Goal: Find specific page/section: Find specific page/section

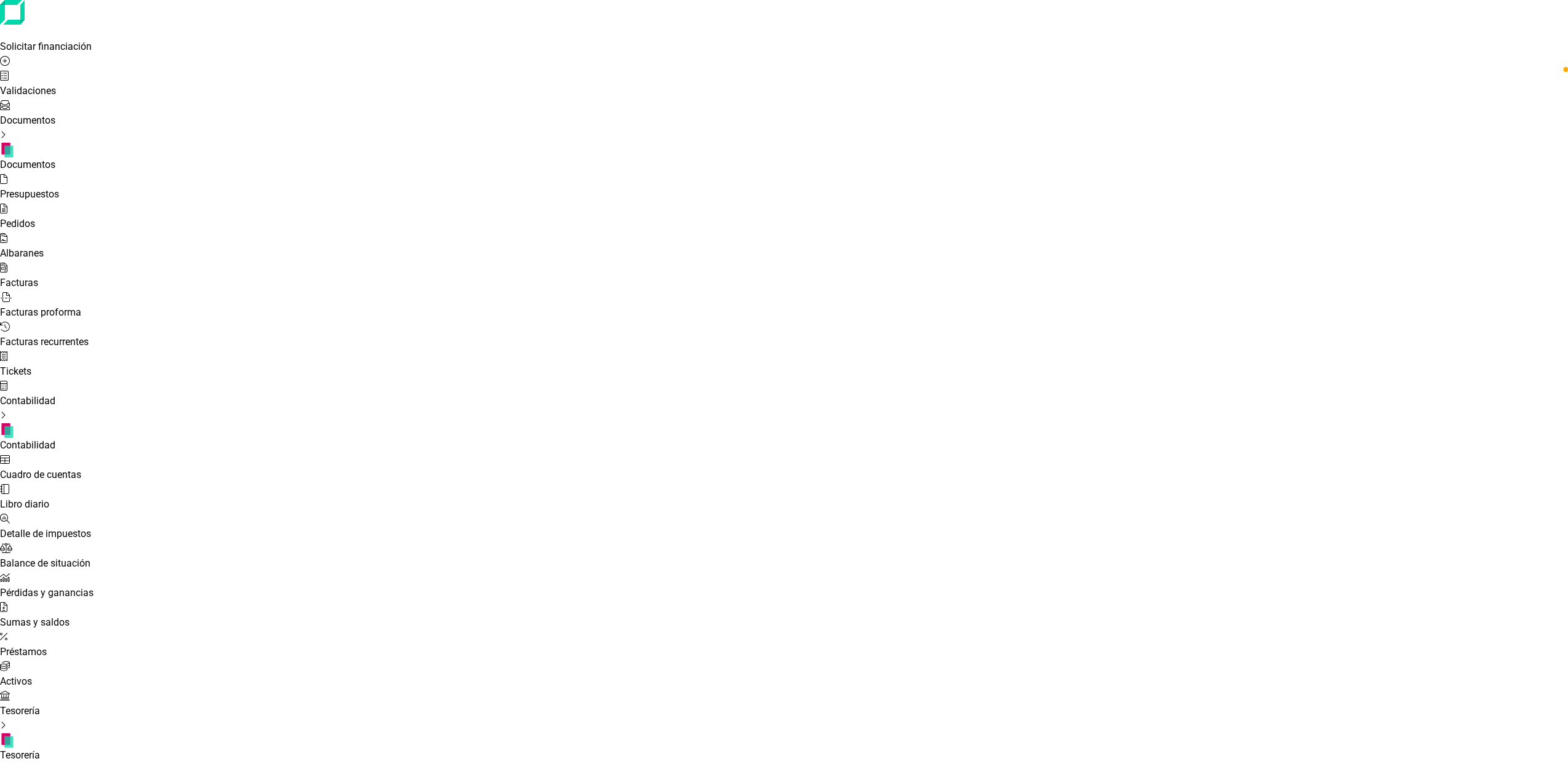
drag, startPoint x: 1082, startPoint y: 70, endPoint x: 890, endPoint y: 48, distance: 193.3
type input "ncarna"
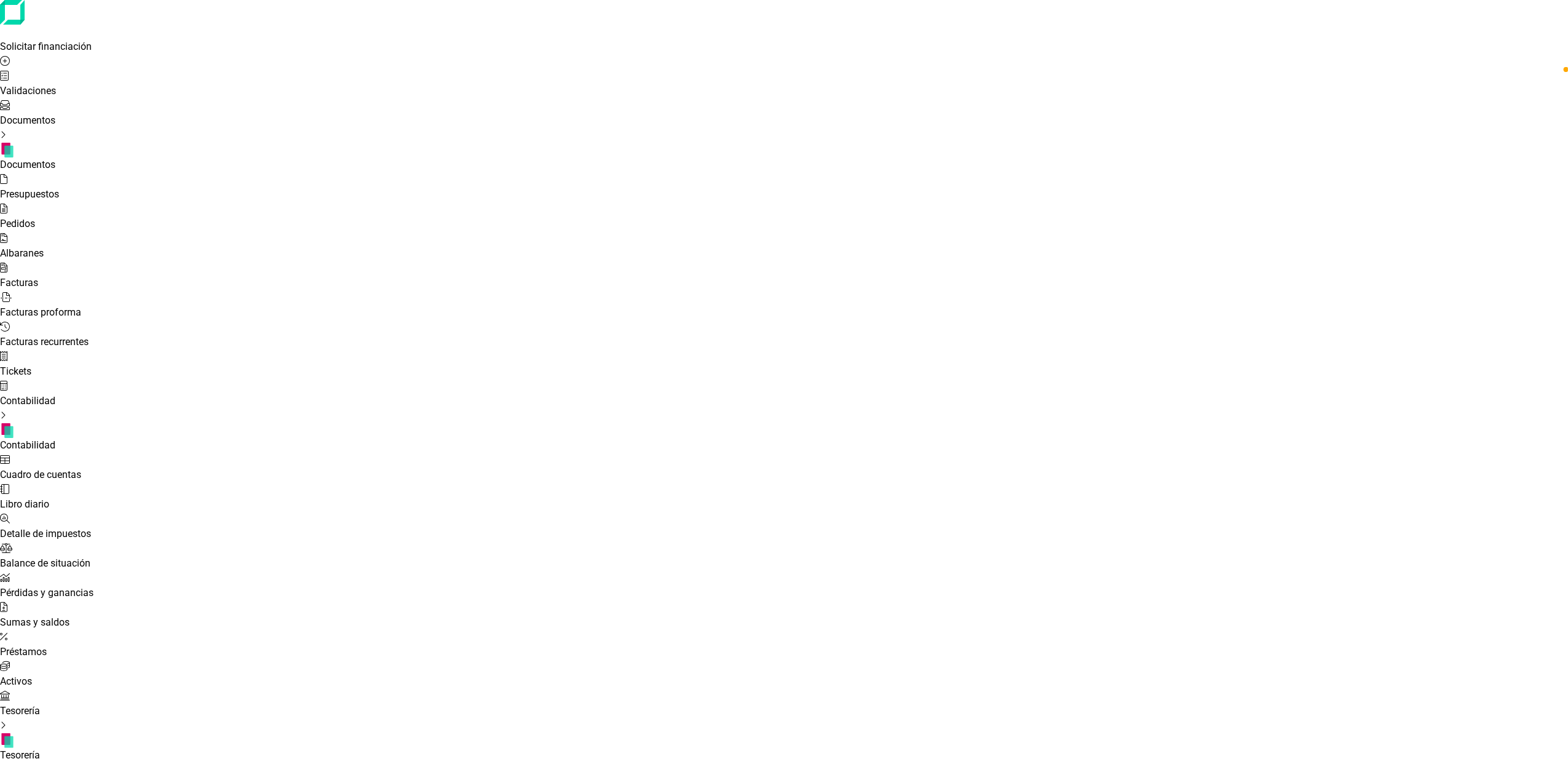
checkbox input "false"
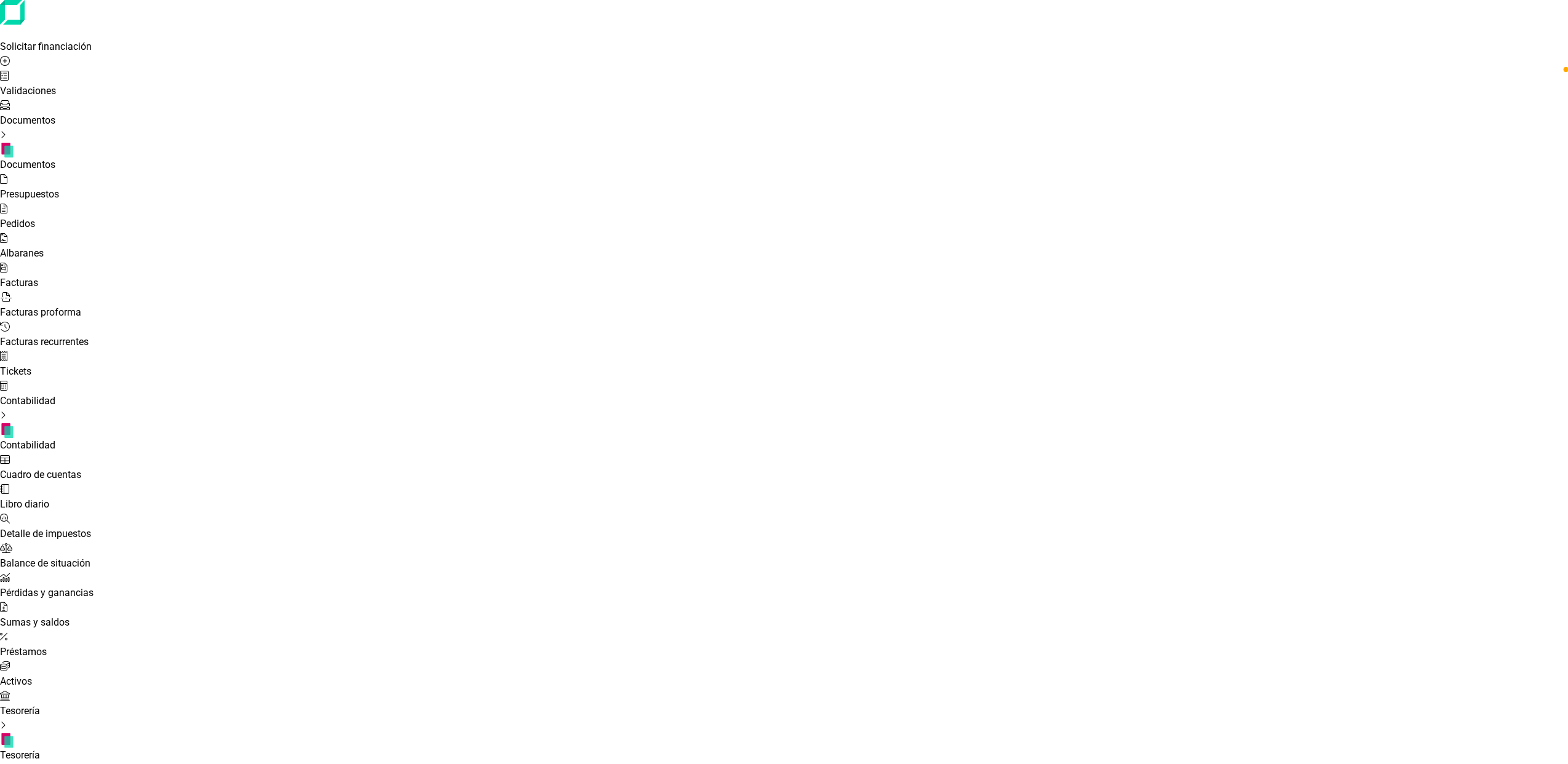
drag, startPoint x: 1054, startPoint y: 72, endPoint x: 954, endPoint y: 53, distance: 101.8
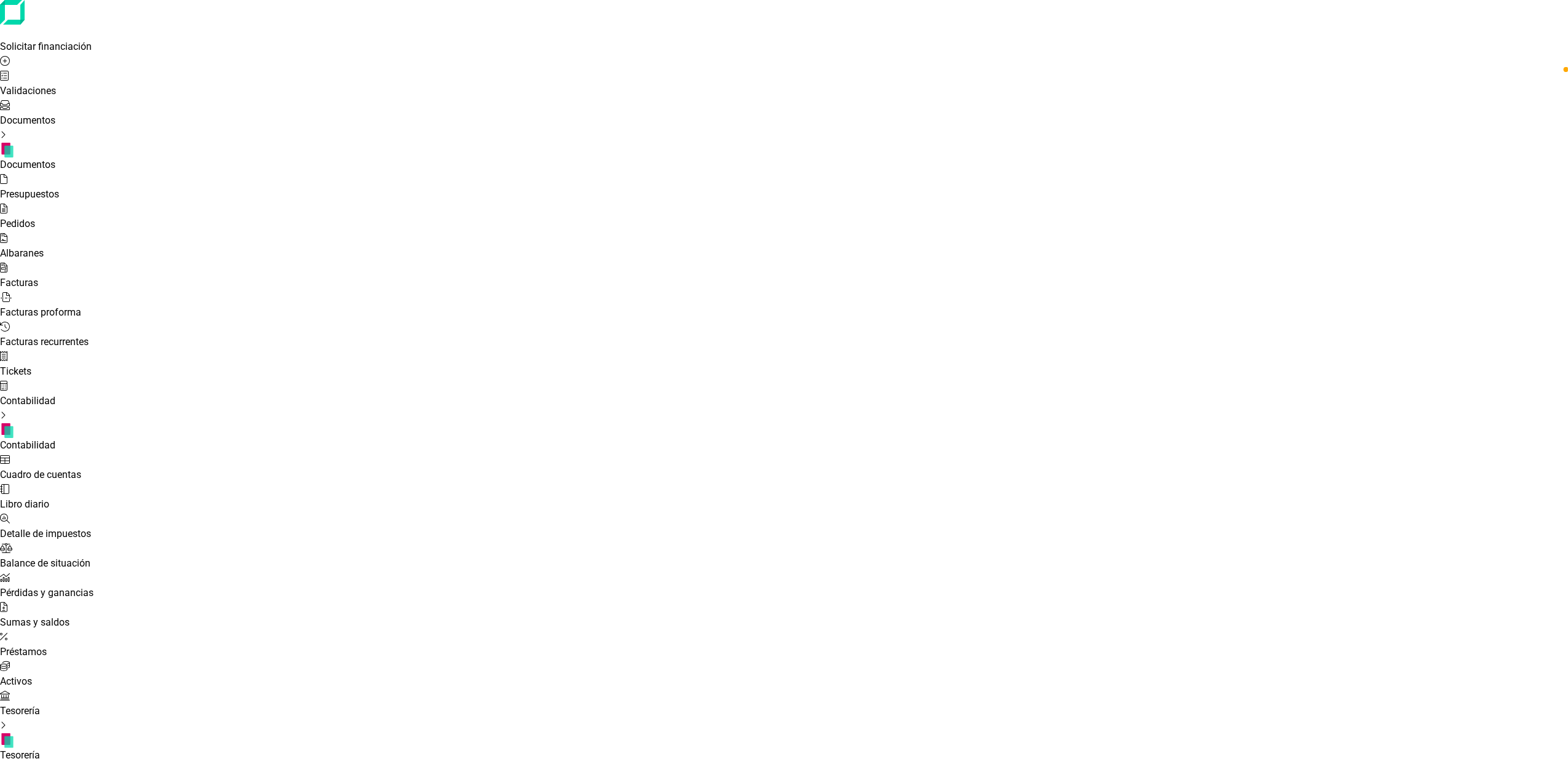
type input "SPANFAST"
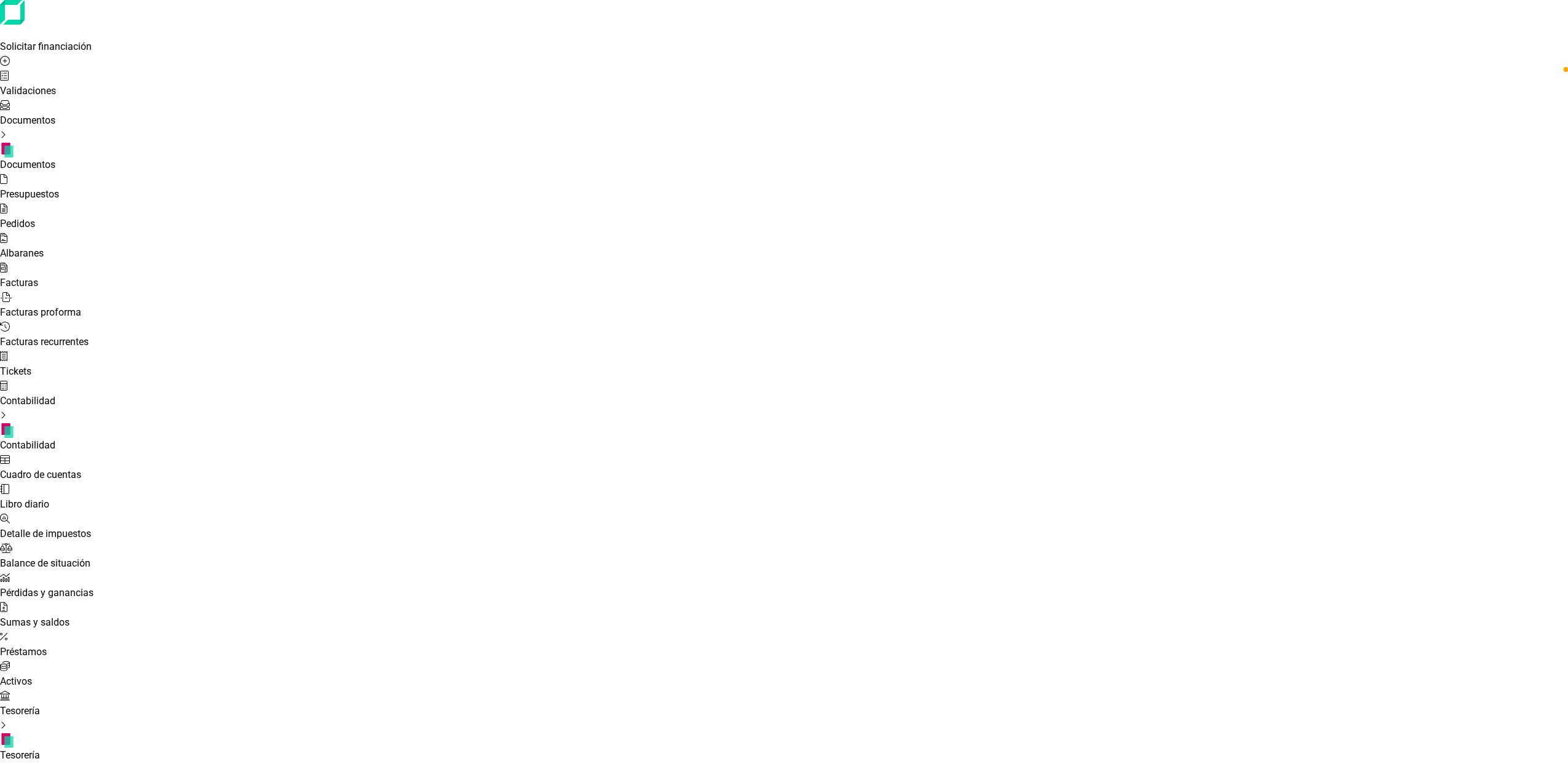
type input "B"
type input "SPAN"
